Goal: Book appointment/travel/reservation

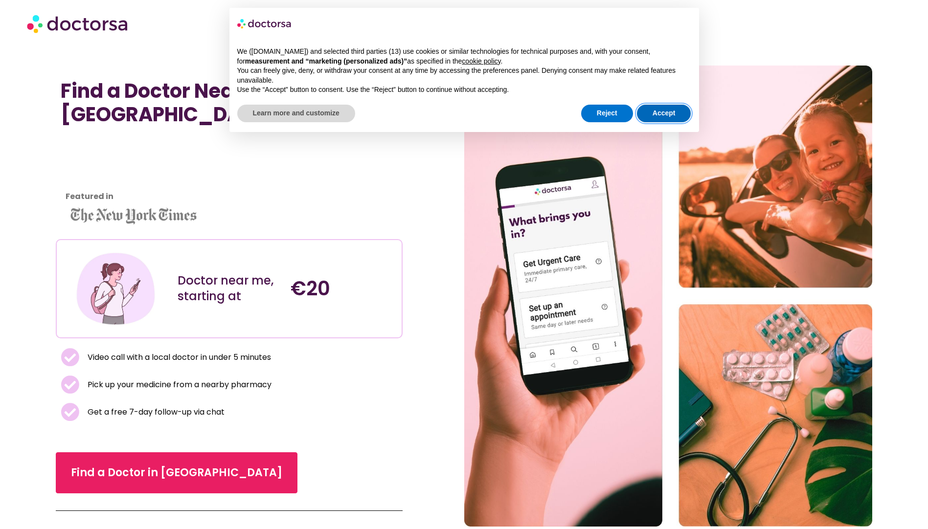
click at [662, 113] on button "Accept" at bounding box center [664, 114] width 54 height 18
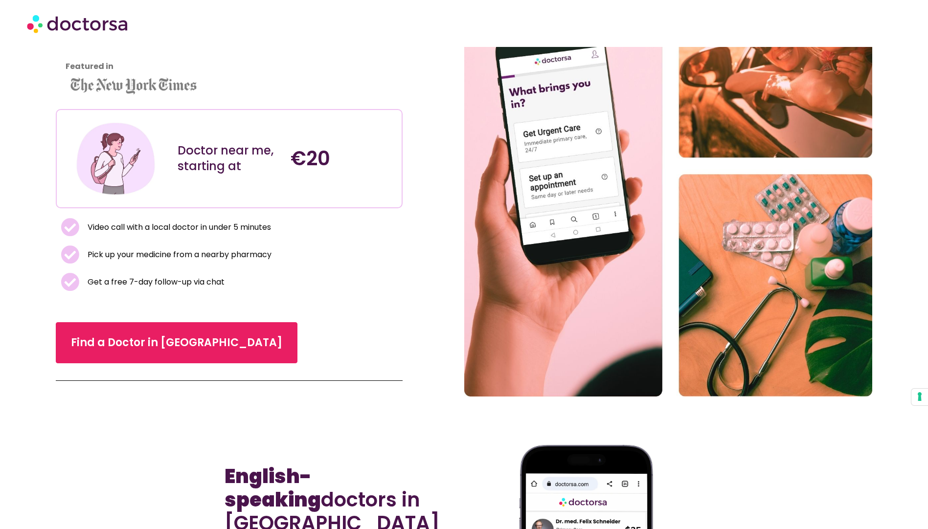
scroll to position [147, 0]
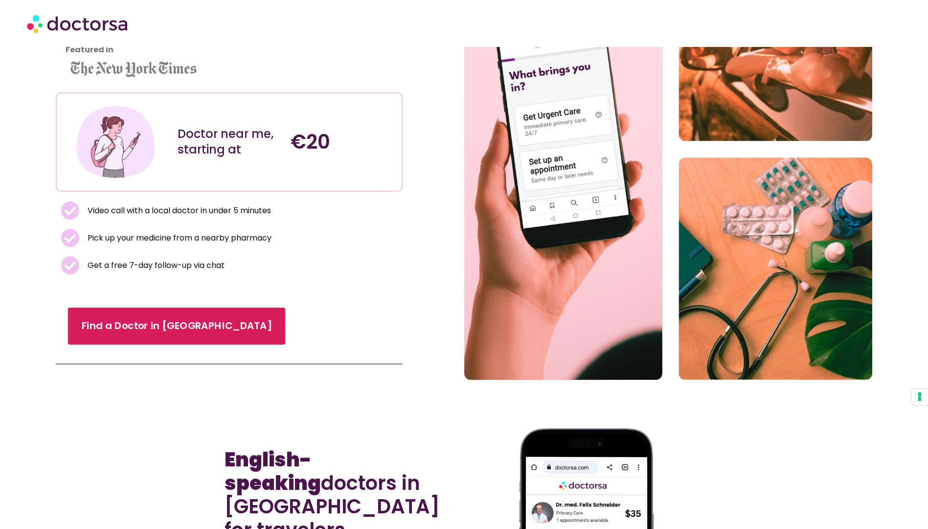
click at [172, 323] on link "Find a Doctor in [GEOGRAPHIC_DATA]" at bounding box center [177, 326] width 218 height 37
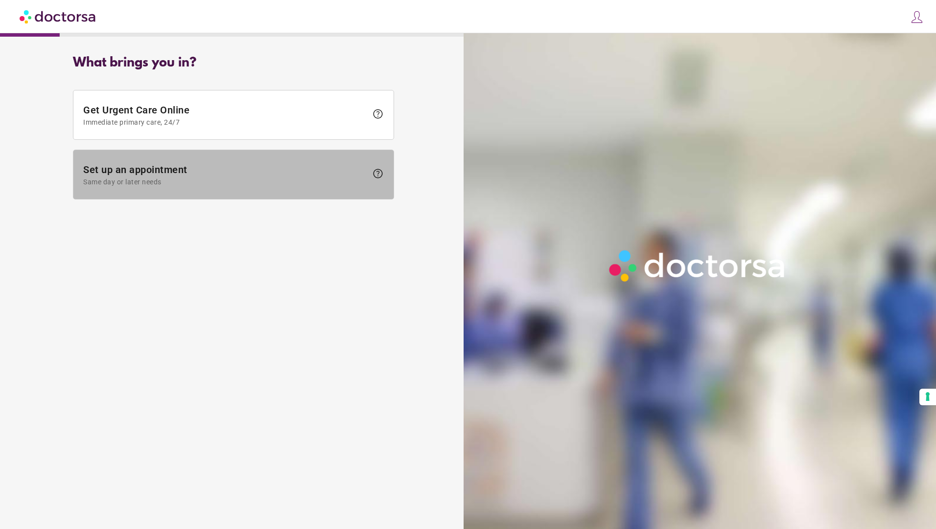
click at [208, 173] on span "Set up an appointment Same day or later needs" at bounding box center [225, 175] width 284 height 22
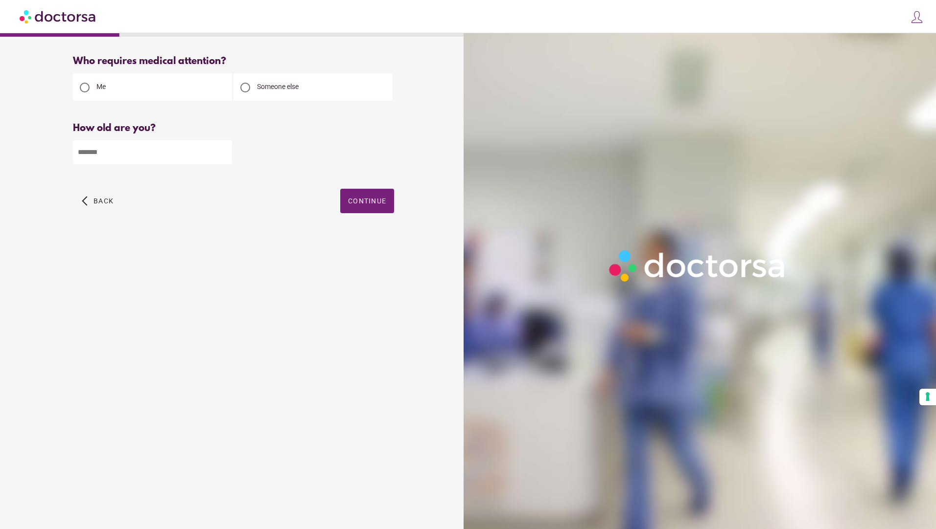
click at [173, 152] on input "number" at bounding box center [152, 152] width 159 height 24
type input "**"
click at [362, 203] on span "Continue" at bounding box center [367, 201] width 38 height 8
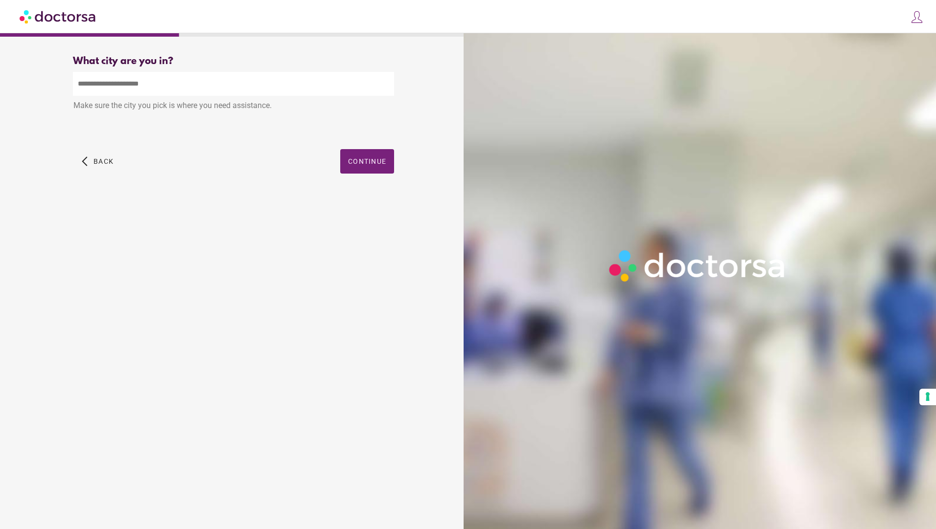
click at [162, 95] on input "text" at bounding box center [233, 84] width 321 height 24
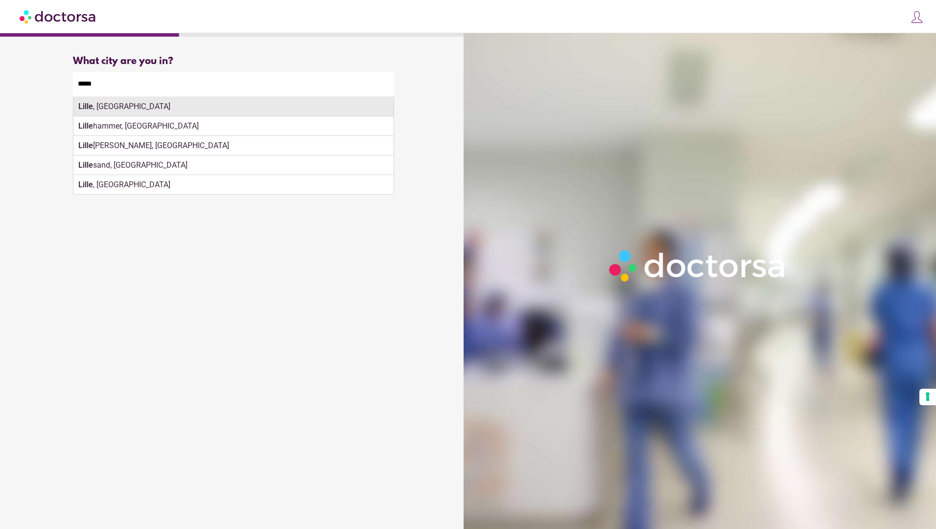
click at [178, 109] on div "Lille , France" at bounding box center [233, 107] width 320 height 20
type input "**********"
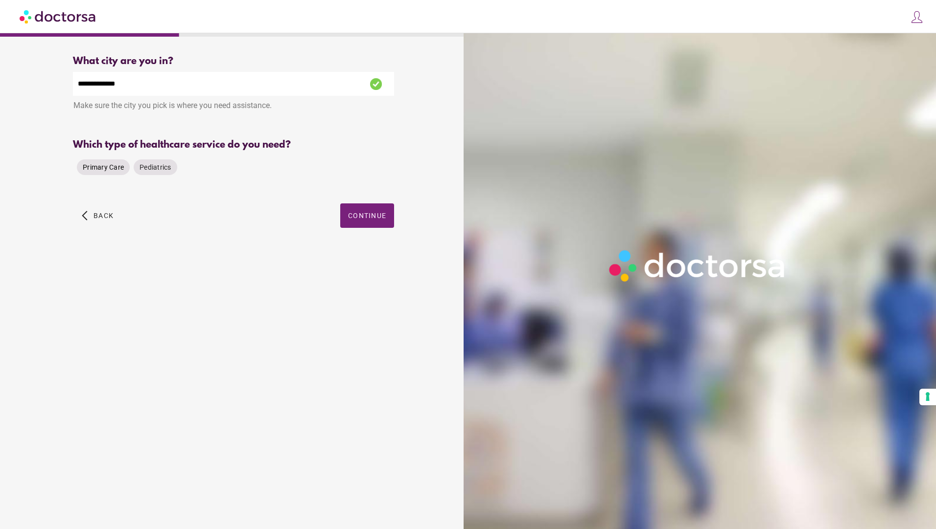
click at [115, 170] on span "Primary Care" at bounding box center [103, 167] width 41 height 8
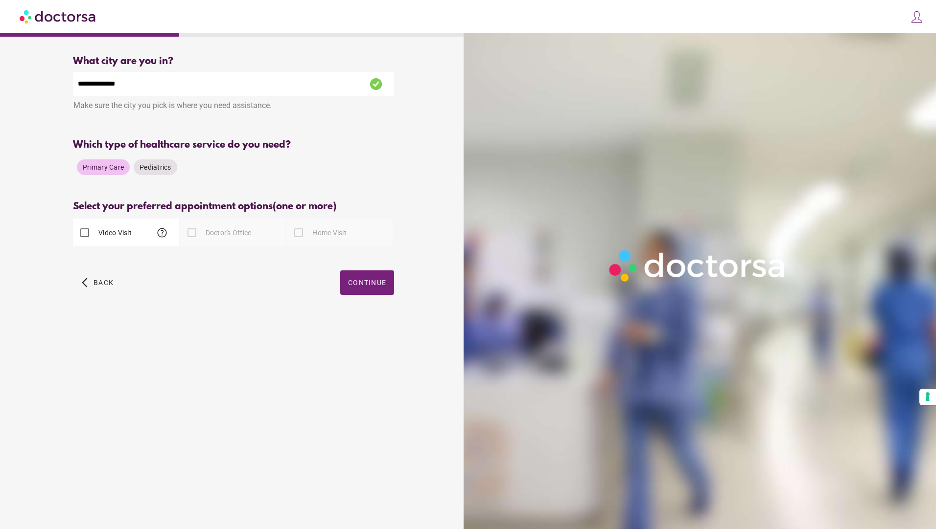
click at [128, 233] on label "Video Visit" at bounding box center [113, 233] width 35 height 10
click at [368, 285] on span "Continue" at bounding box center [367, 283] width 38 height 8
